Goal: Information Seeking & Learning: Learn about a topic

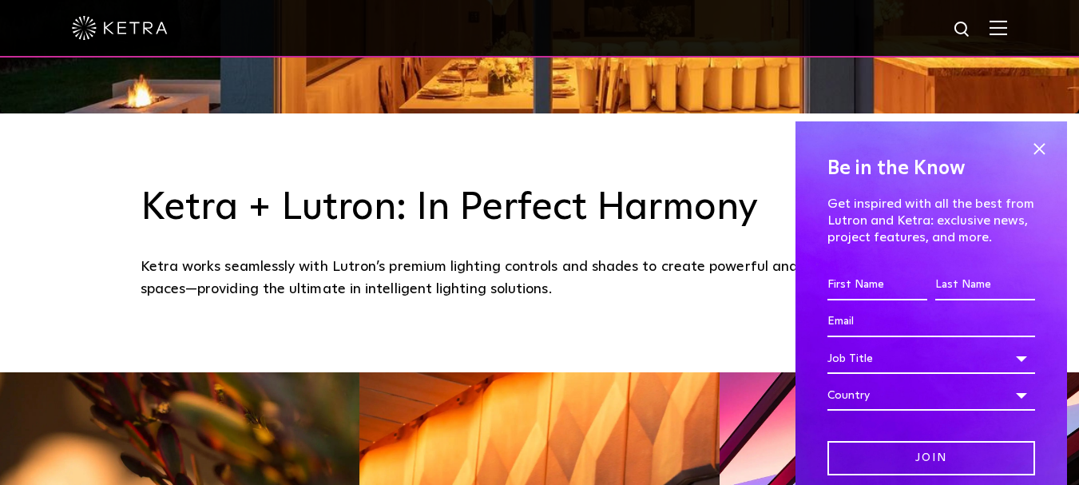
scroll to position [399, 0]
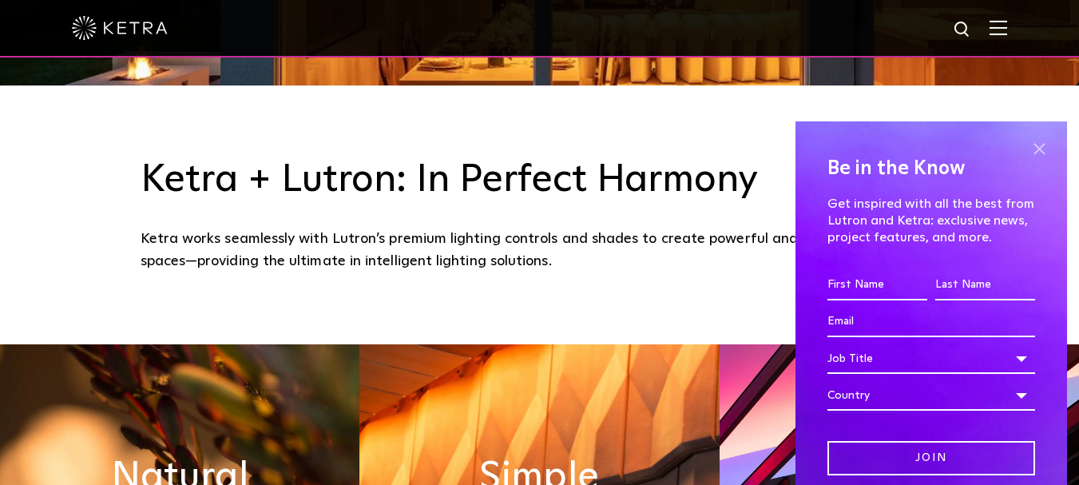
click at [1027, 157] on span at bounding box center [1039, 149] width 24 height 24
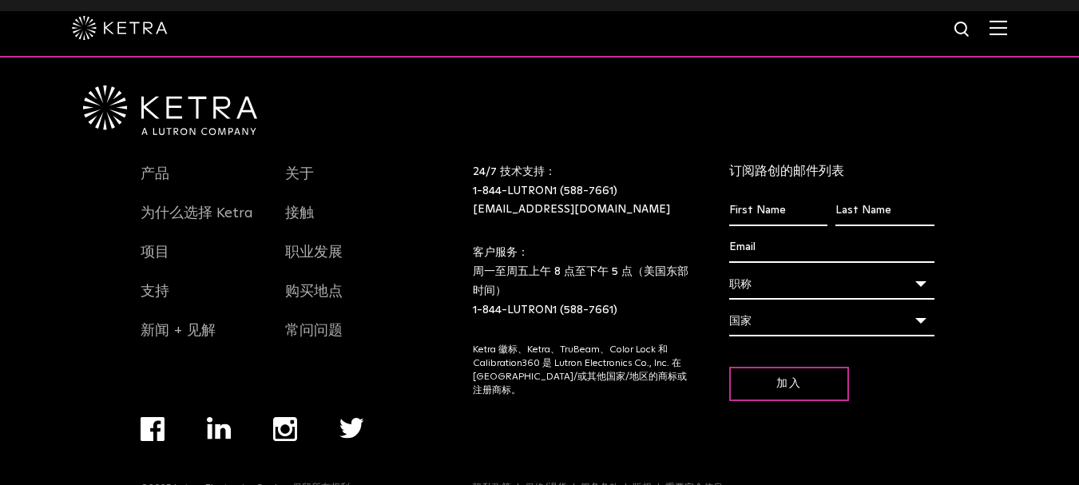
scroll to position [3275, 0]
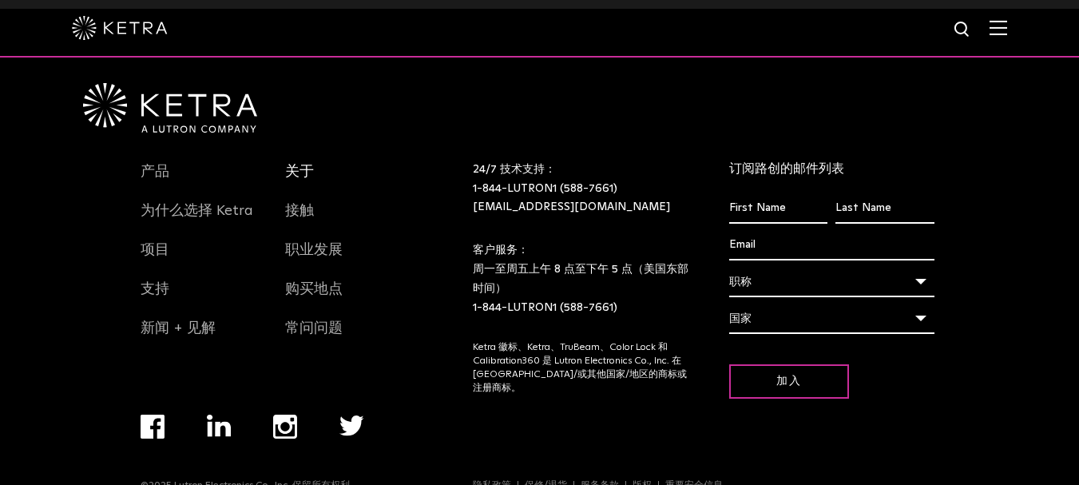
click at [303, 173] on font "关于" at bounding box center [299, 172] width 29 height 14
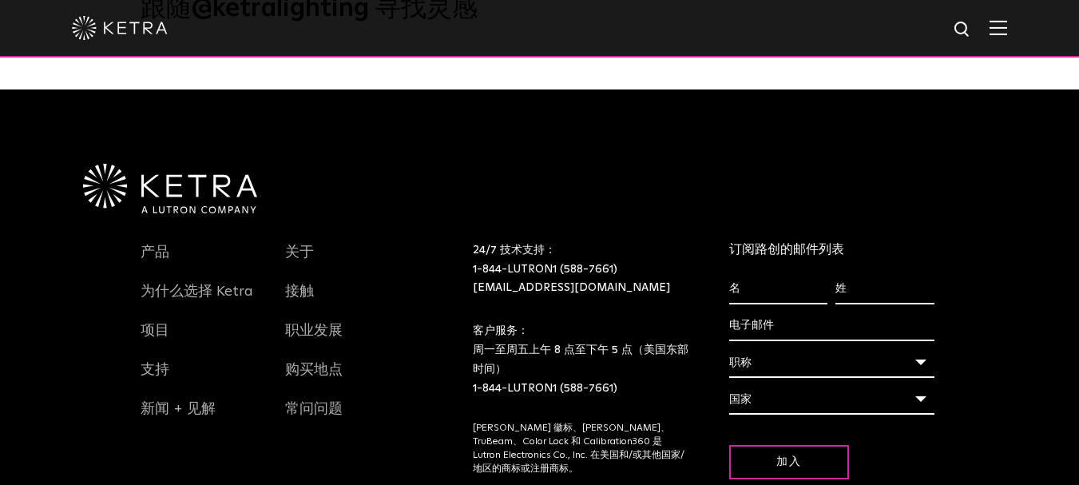
scroll to position [1837, 0]
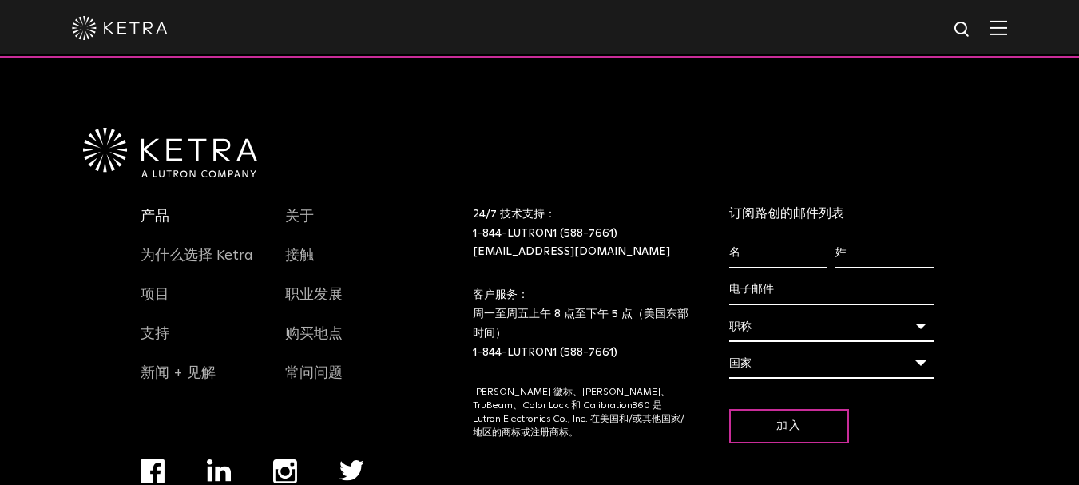
click at [157, 222] on font "产品" at bounding box center [155, 216] width 29 height 14
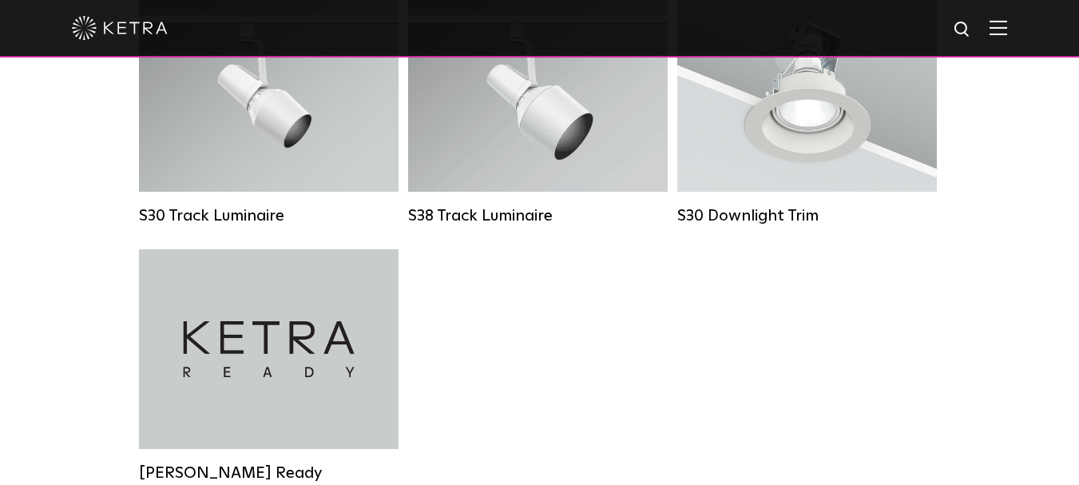
scroll to position [1598, 0]
